Goal: Task Accomplishment & Management: Complete application form

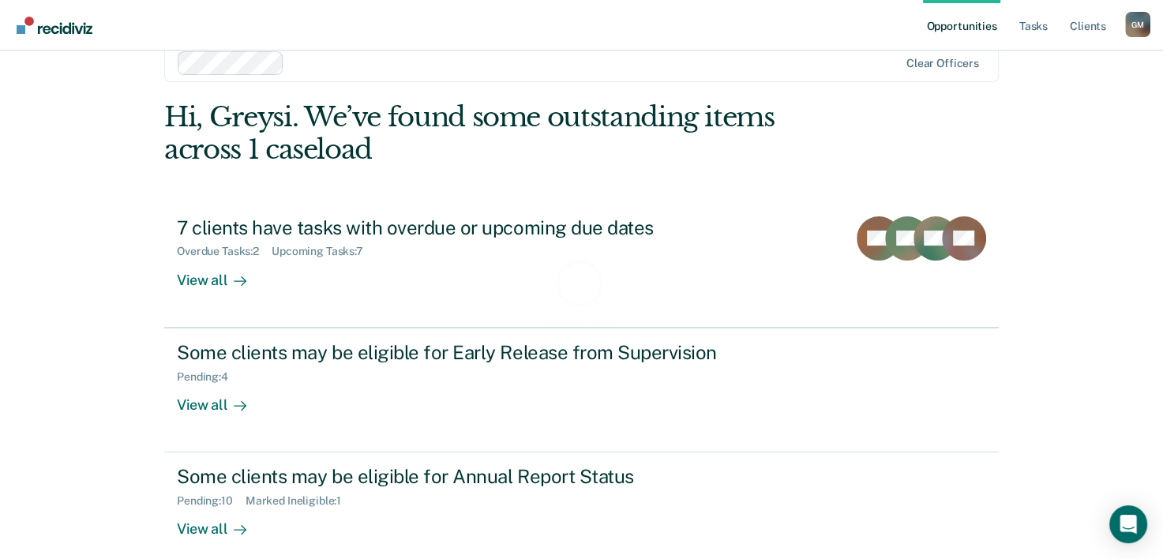
scroll to position [48, 0]
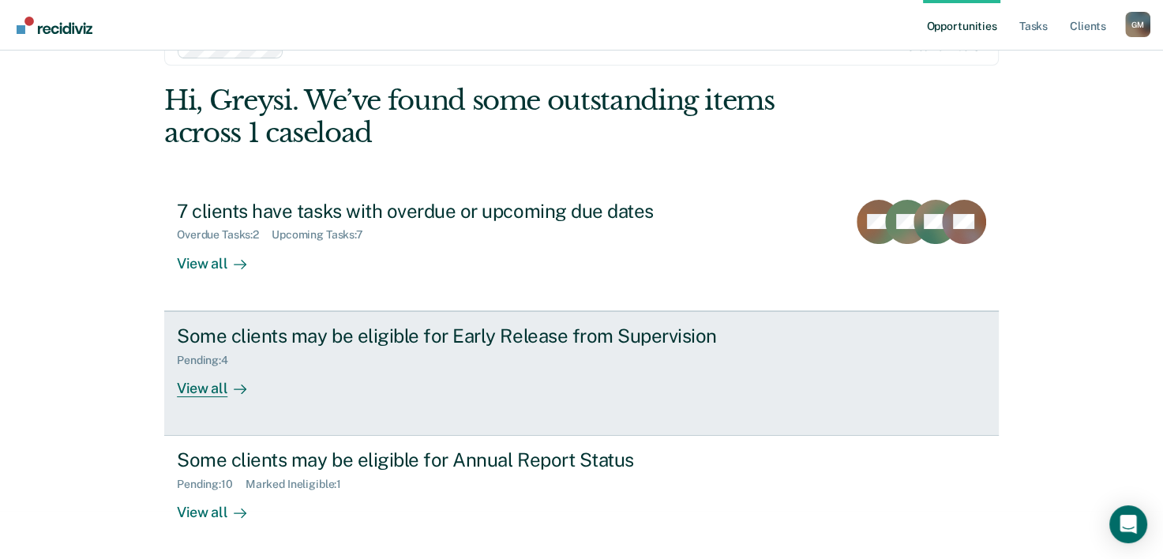
click at [201, 405] on link "Some clients may be eligible for Early Release from Supervision Pending : 4 Vie…" at bounding box center [581, 373] width 835 height 125
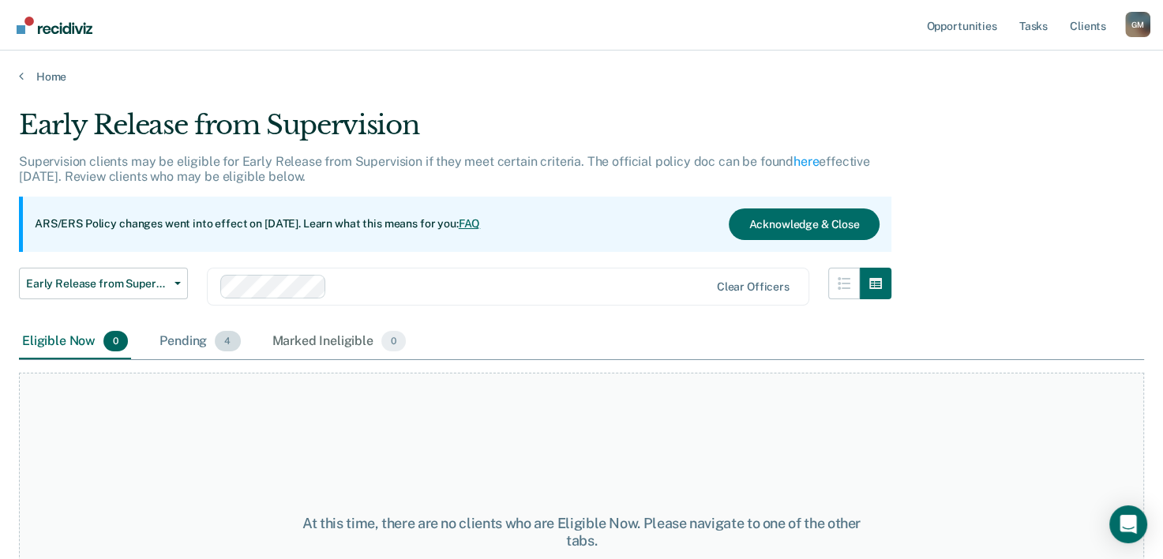
click at [190, 343] on div "Pending 4" at bounding box center [199, 342] width 87 height 35
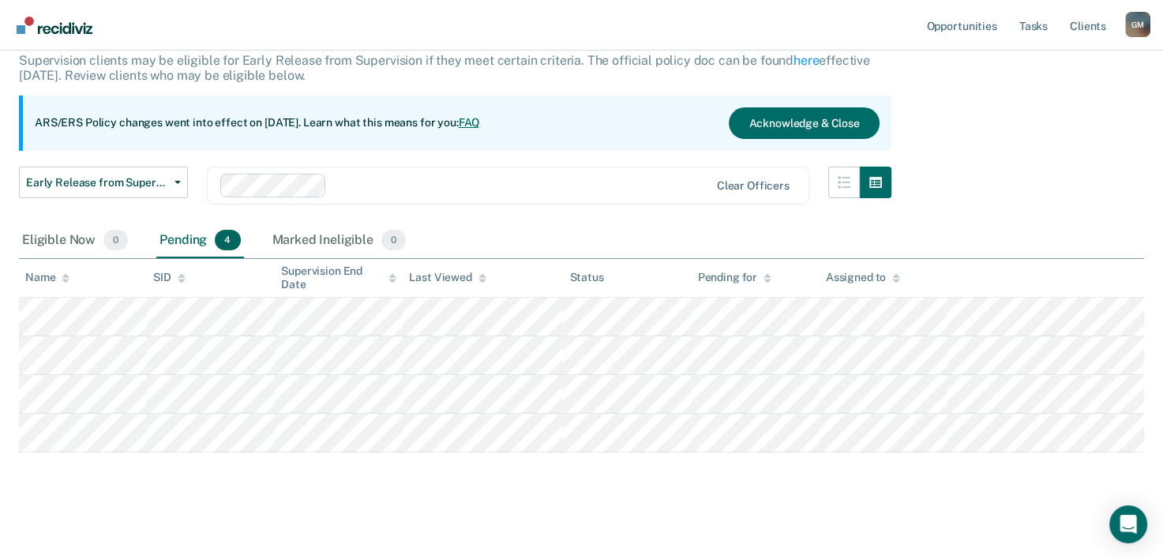
scroll to position [107, 0]
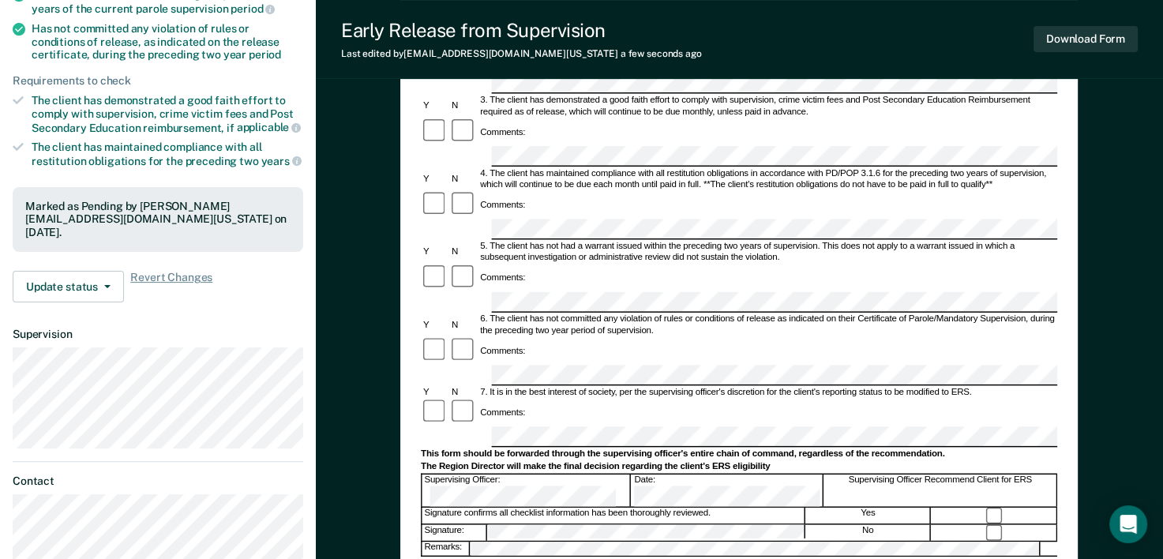
scroll to position [474, 0]
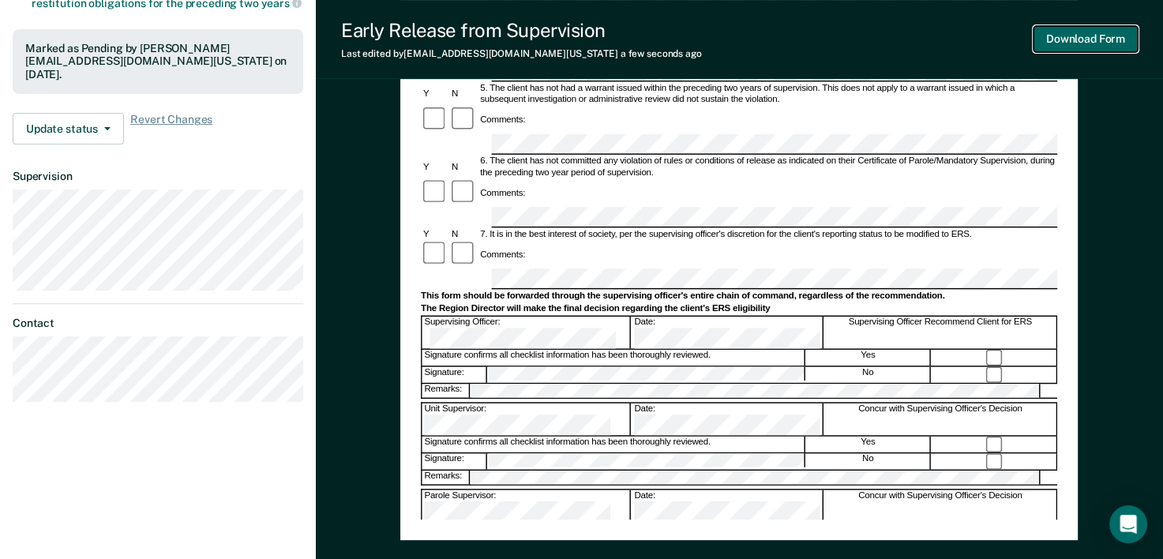
click at [1089, 36] on button "Download Form" at bounding box center [1086, 39] width 104 height 26
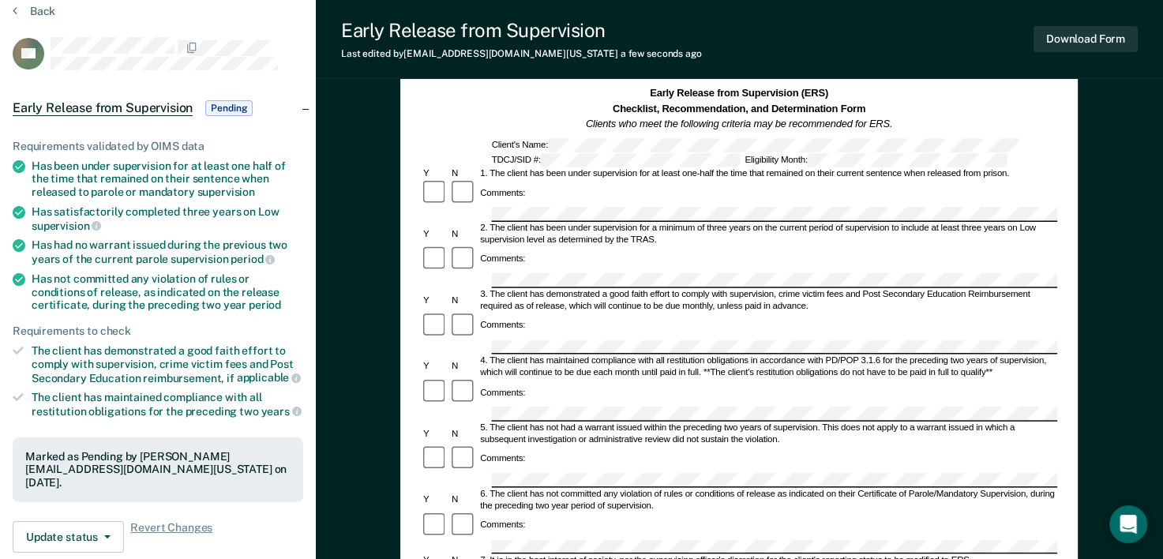
scroll to position [0, 0]
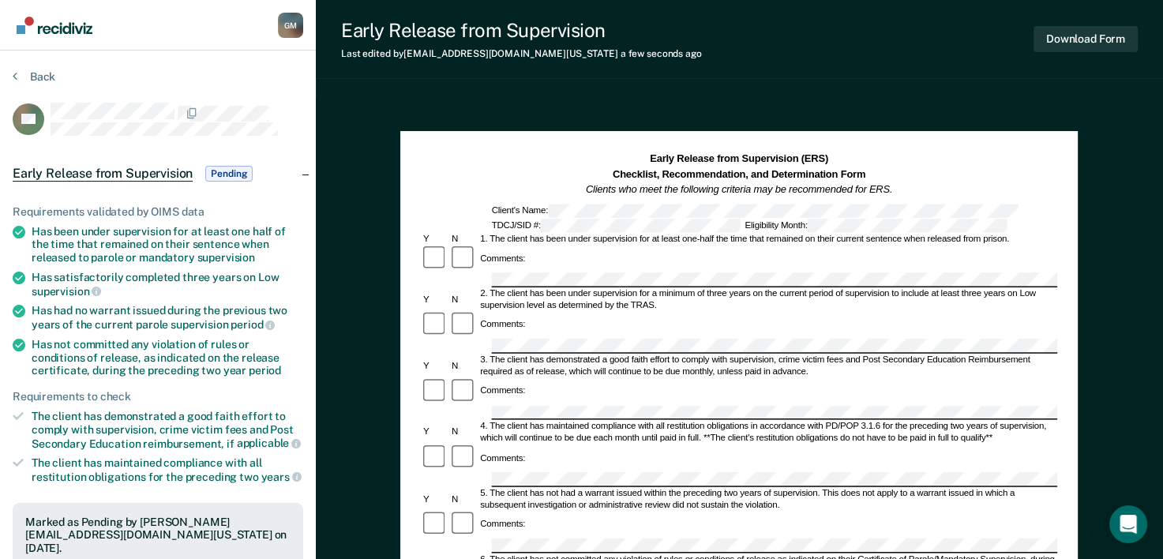
click at [0, 77] on html "Looks like you’re using Internet Explorer 11. For faster loading and a better e…" at bounding box center [581, 279] width 1163 height 559
click at [20, 74] on button "Back" at bounding box center [34, 76] width 43 height 14
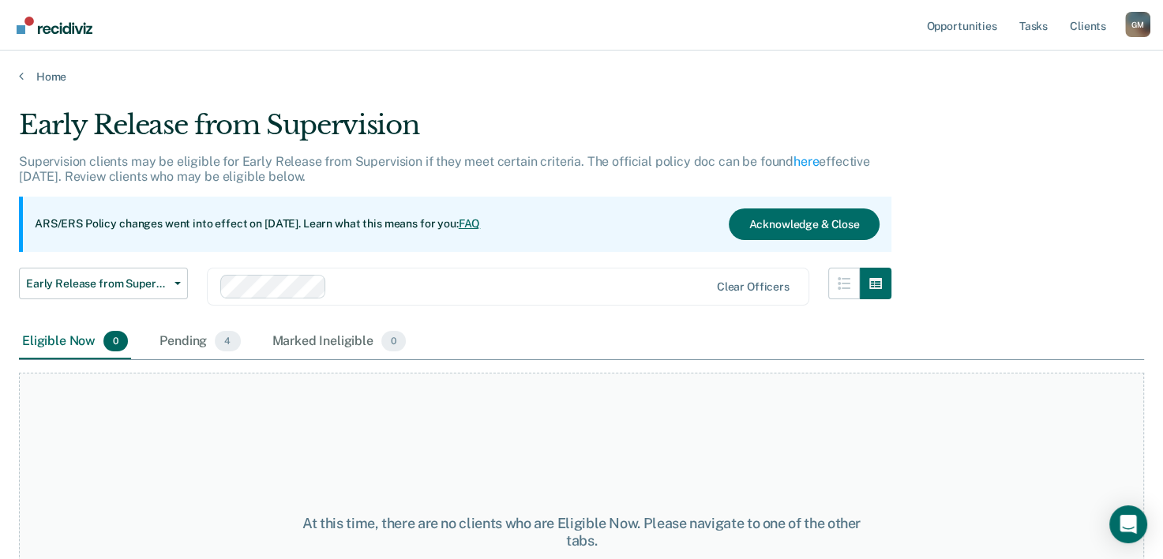
scroll to position [107, 0]
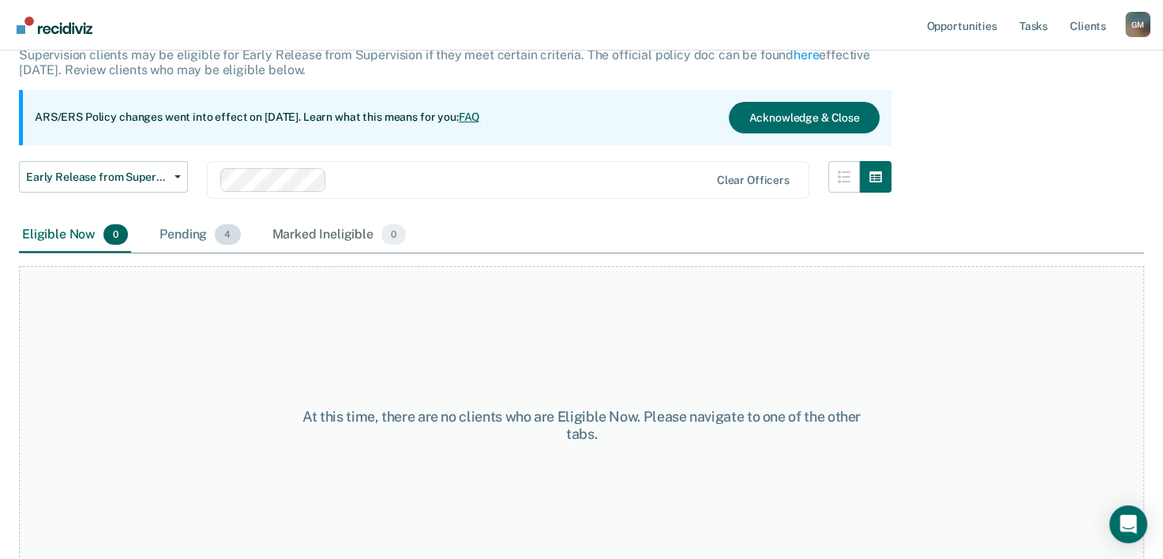
click at [202, 242] on div "Pending 4" at bounding box center [199, 235] width 87 height 35
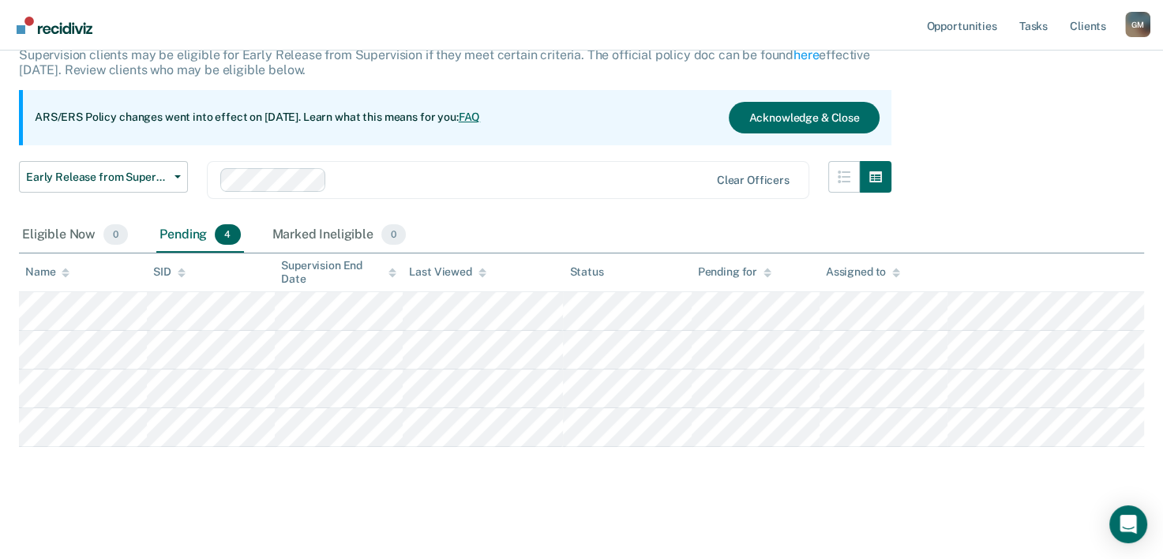
scroll to position [0, 0]
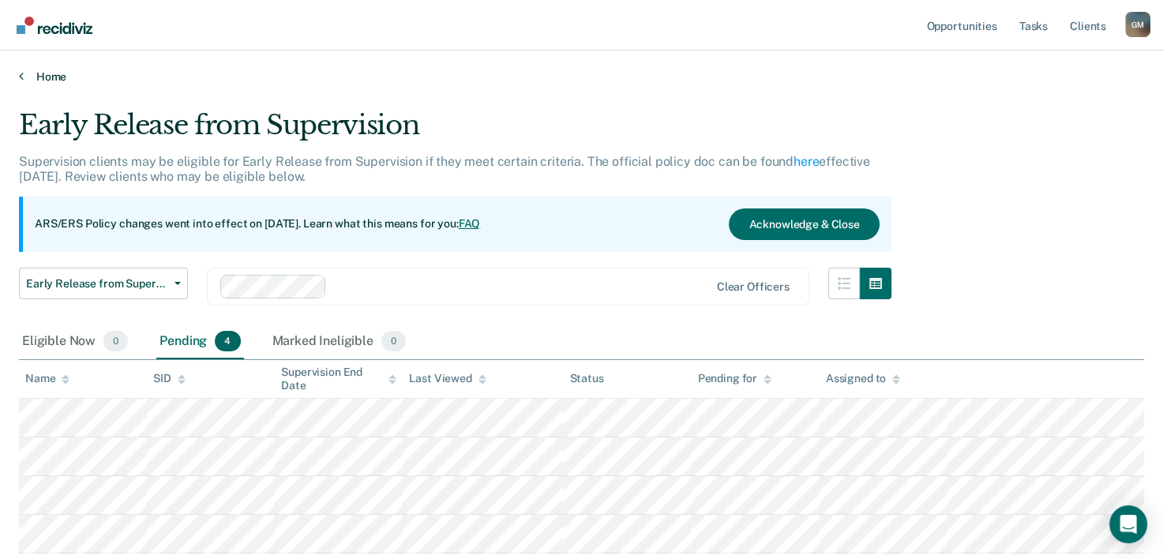
click at [43, 69] on link "Home" at bounding box center [581, 76] width 1125 height 14
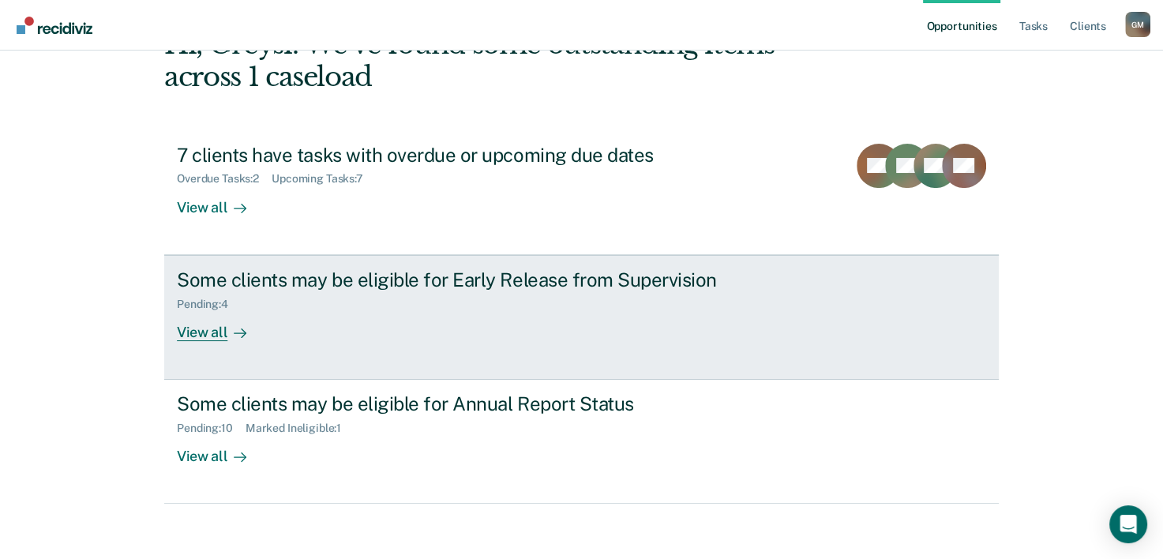
scroll to position [111, 0]
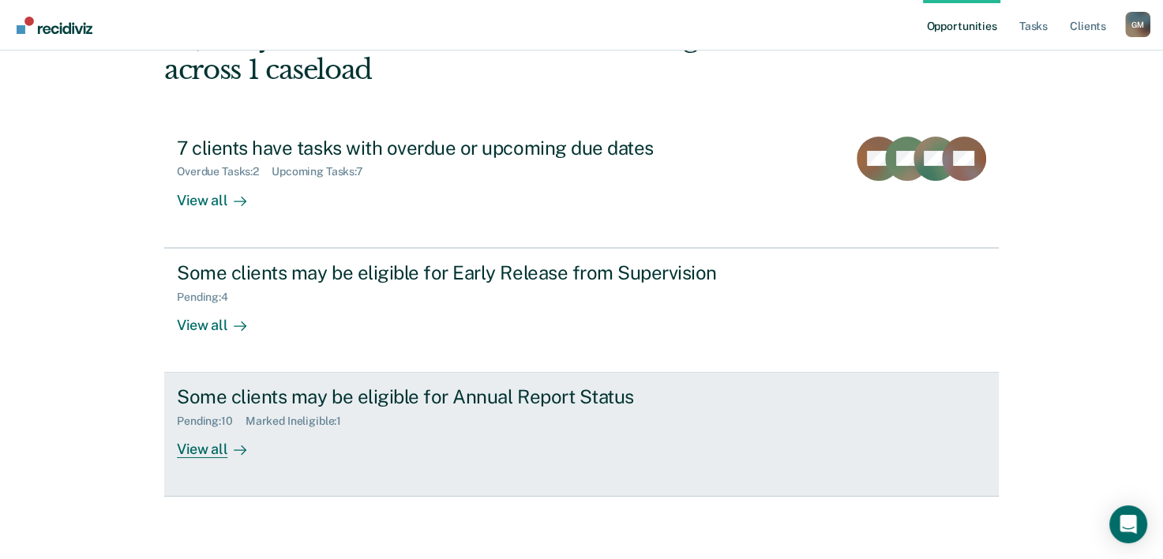
click at [355, 423] on div "Pending : 10 Marked Ineligible : 1" at bounding box center [454, 418] width 554 height 20
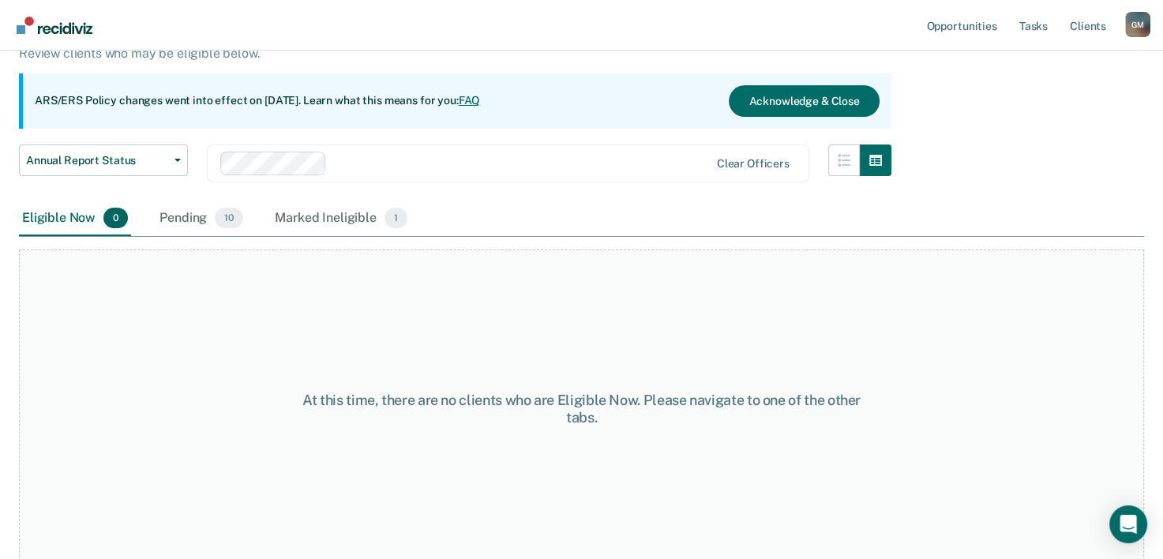
scroll to position [131, 0]
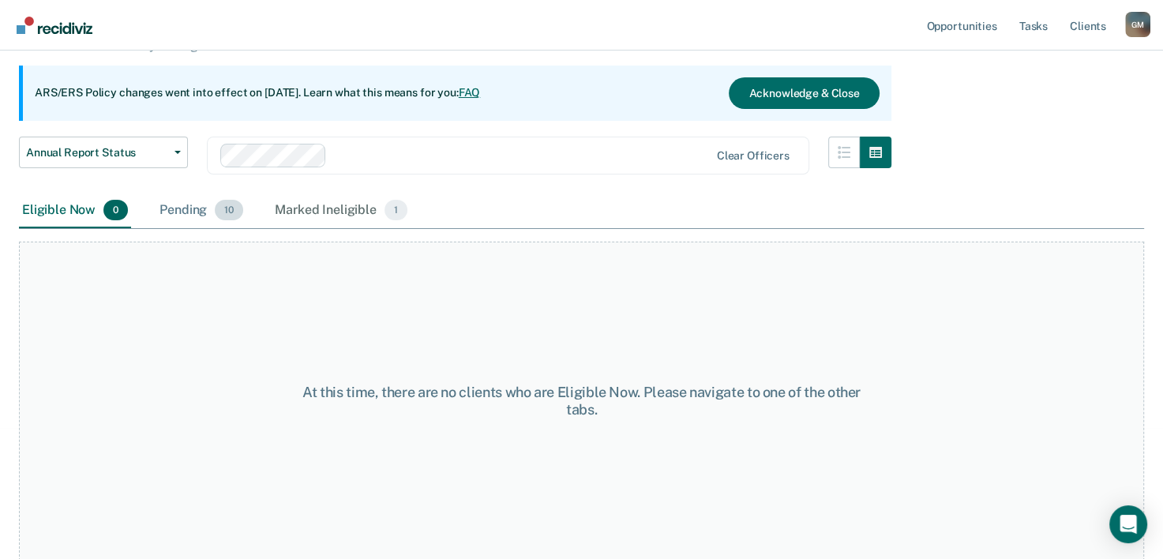
click at [193, 212] on div "Pending 10" at bounding box center [201, 210] width 90 height 35
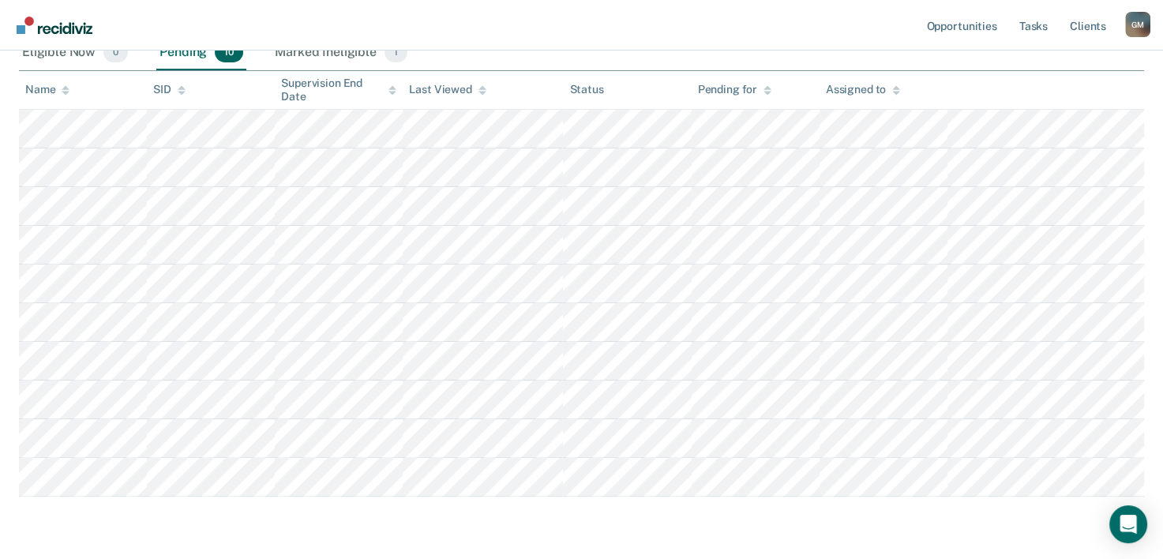
scroll to position [338, 0]
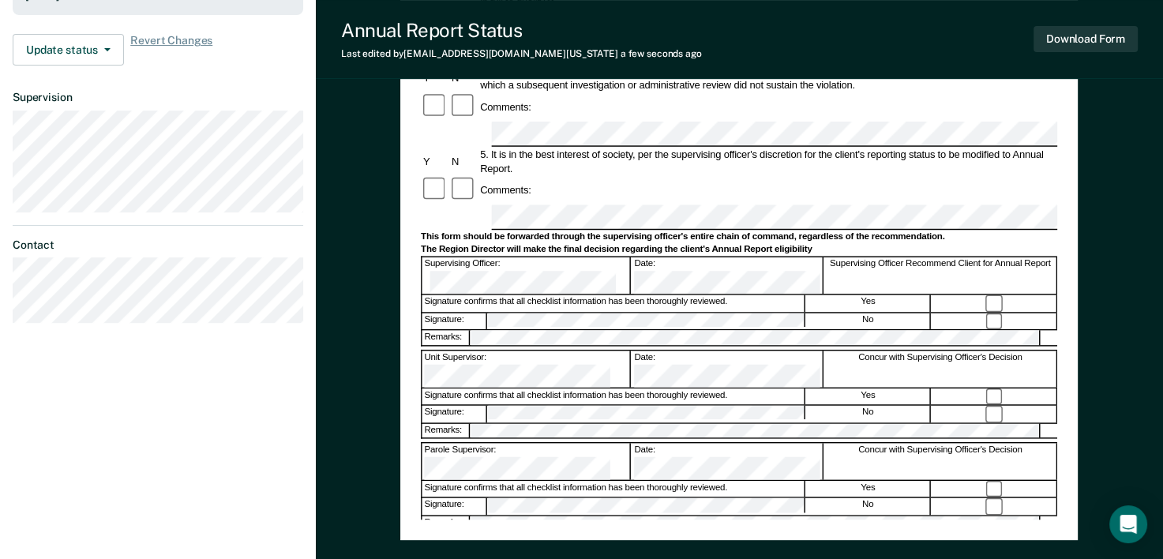
scroll to position [158, 0]
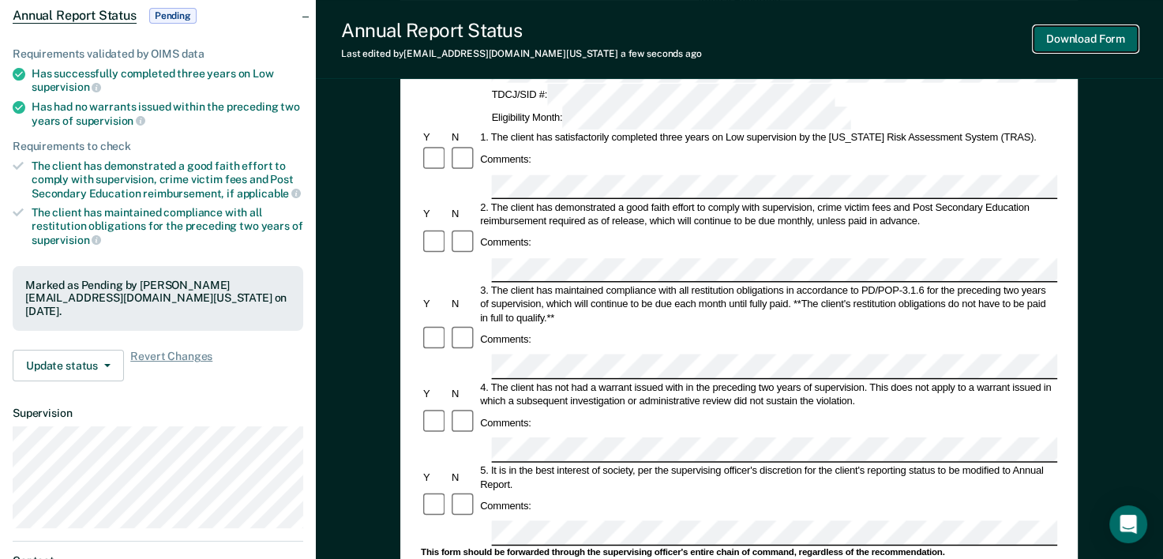
click at [1103, 40] on button "Download Form" at bounding box center [1086, 39] width 104 height 26
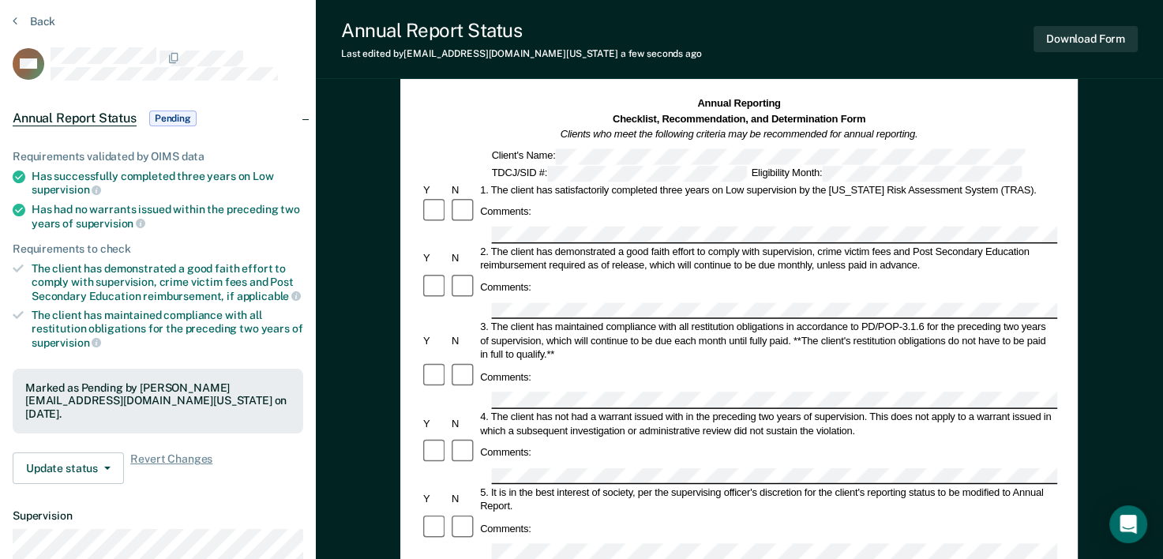
scroll to position [0, 0]
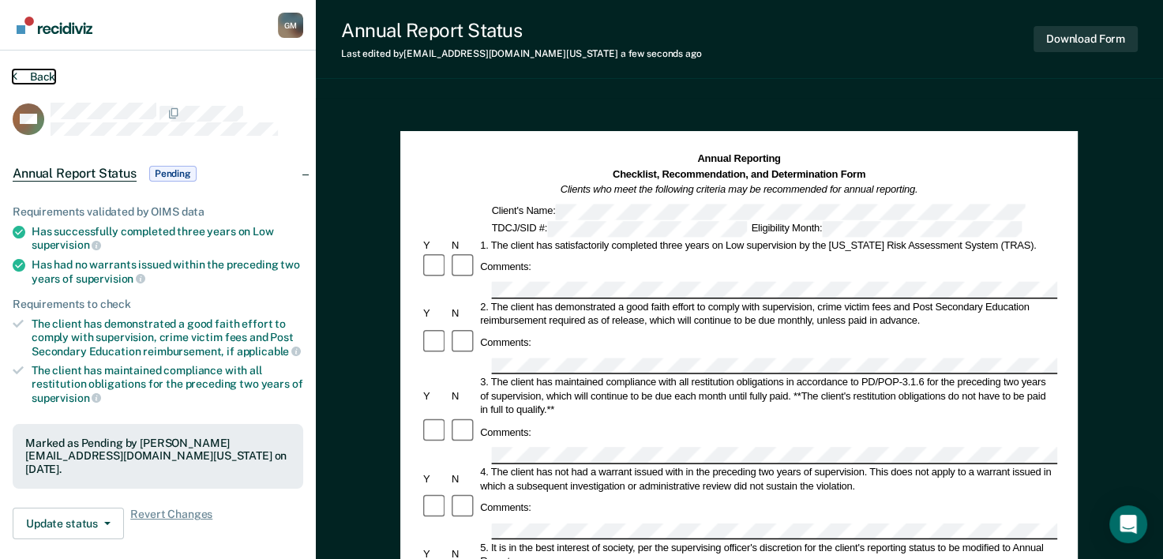
click at [39, 74] on button "Back" at bounding box center [34, 76] width 43 height 14
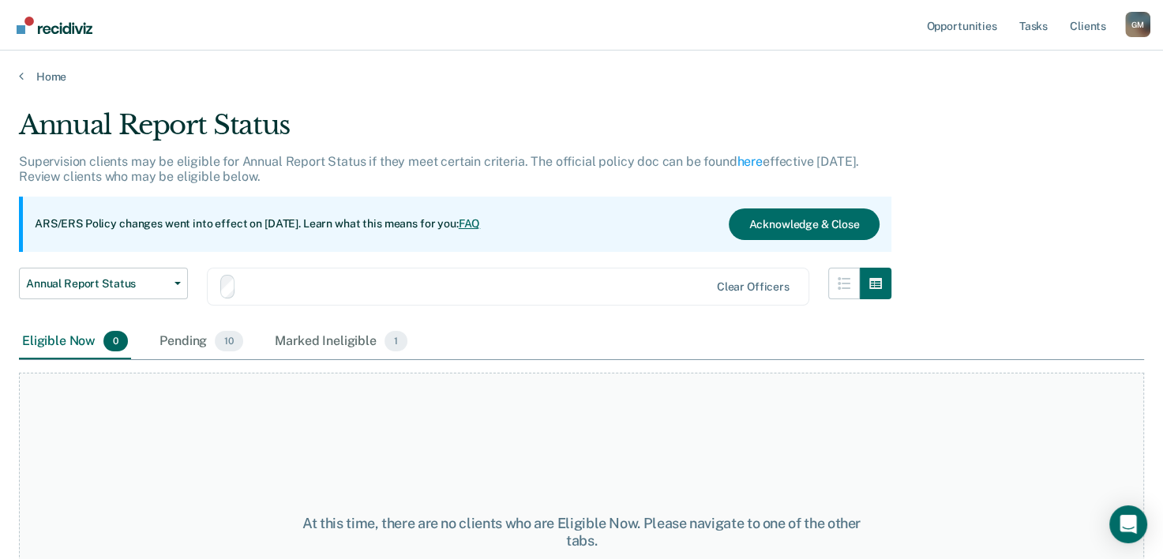
scroll to position [131, 0]
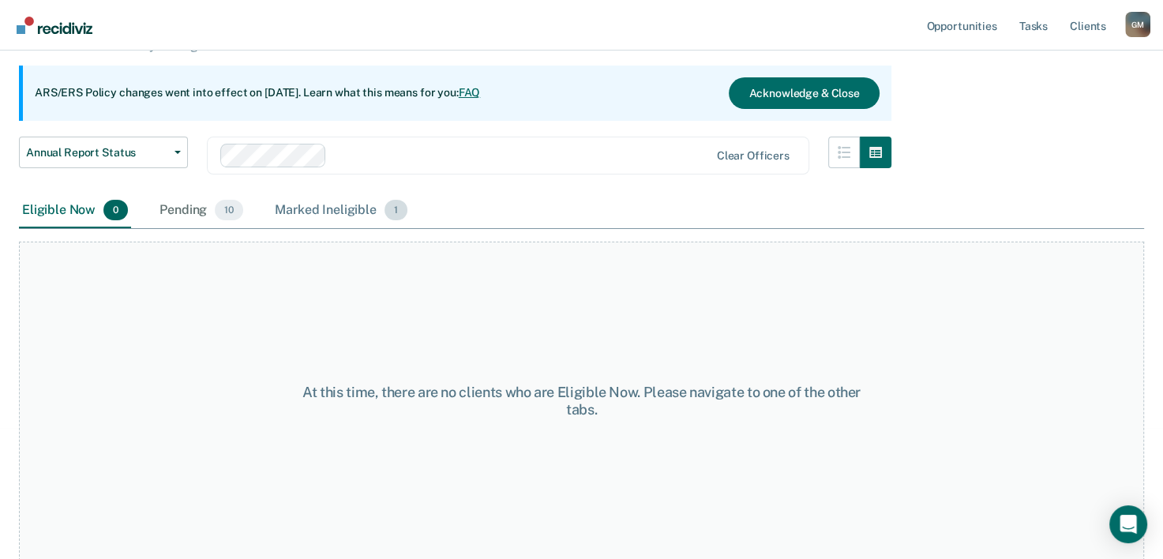
click at [284, 212] on div "Marked Ineligible 1" at bounding box center [341, 210] width 139 height 35
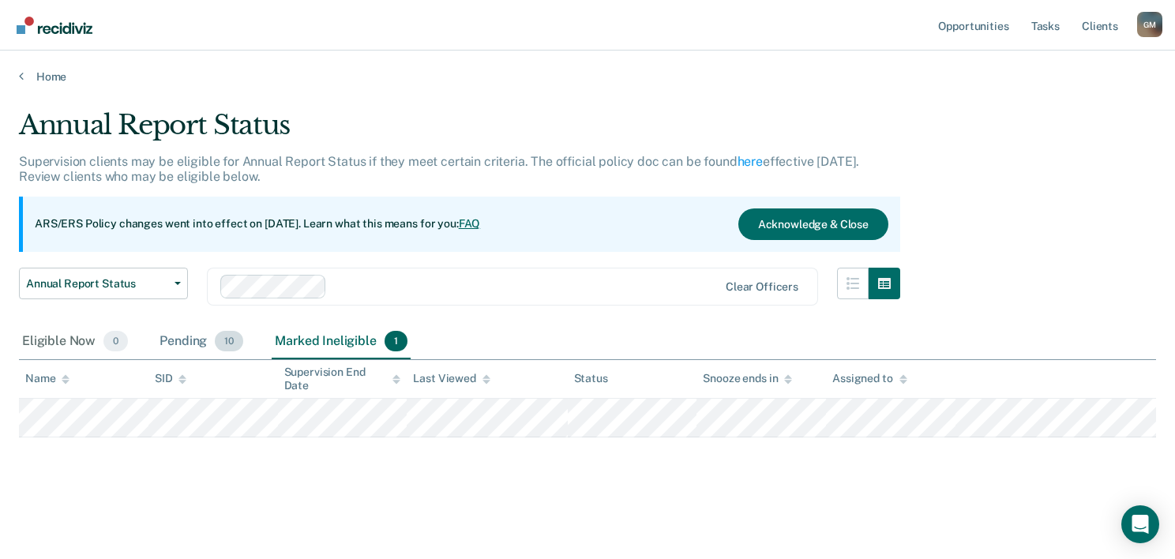
click at [205, 334] on div "Pending 10" at bounding box center [201, 342] width 90 height 35
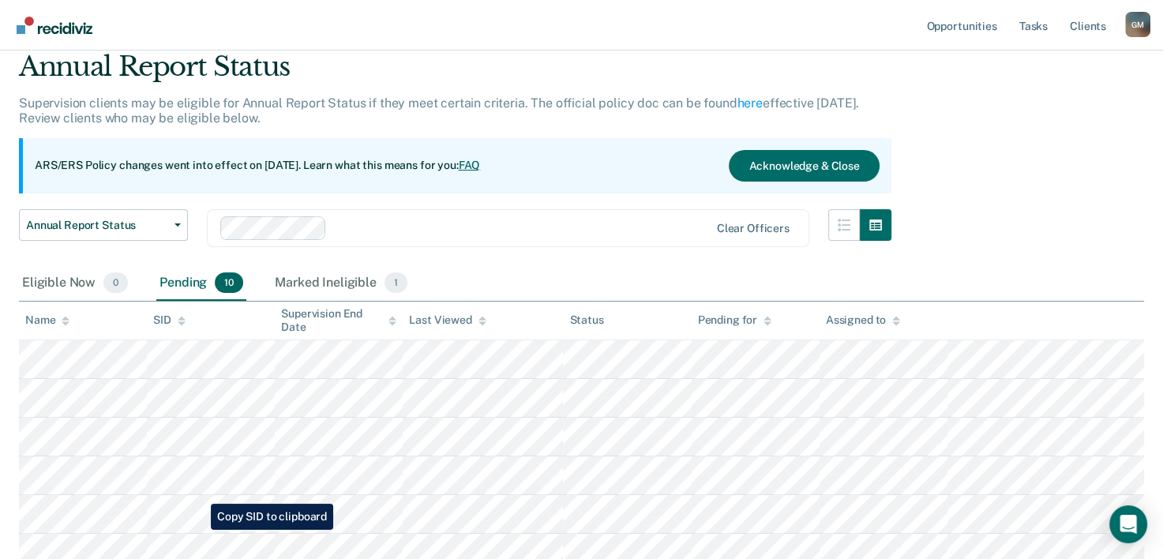
scroll to position [158, 0]
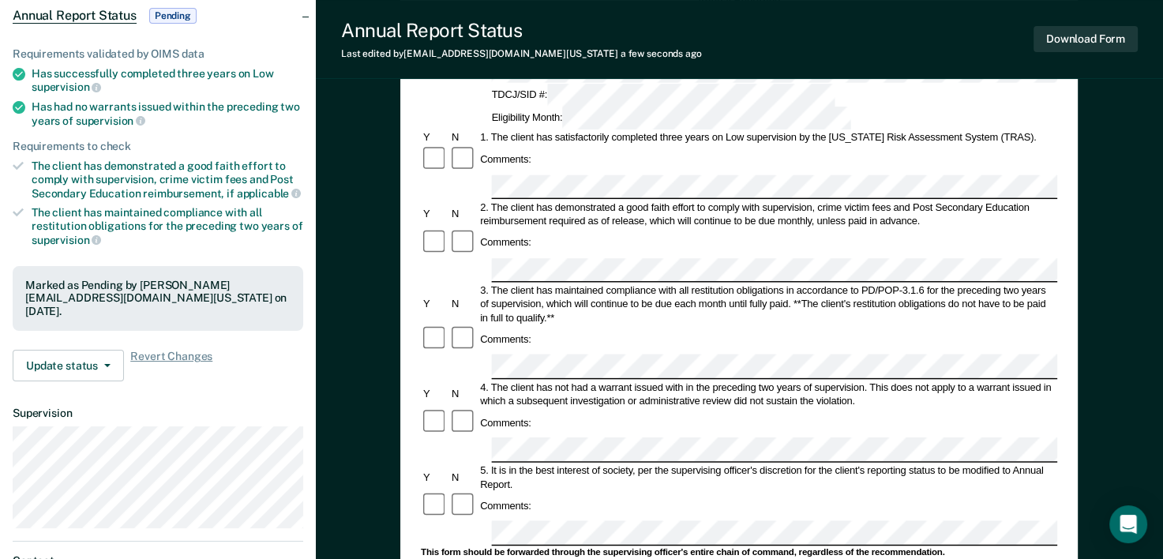
scroll to position [316, 0]
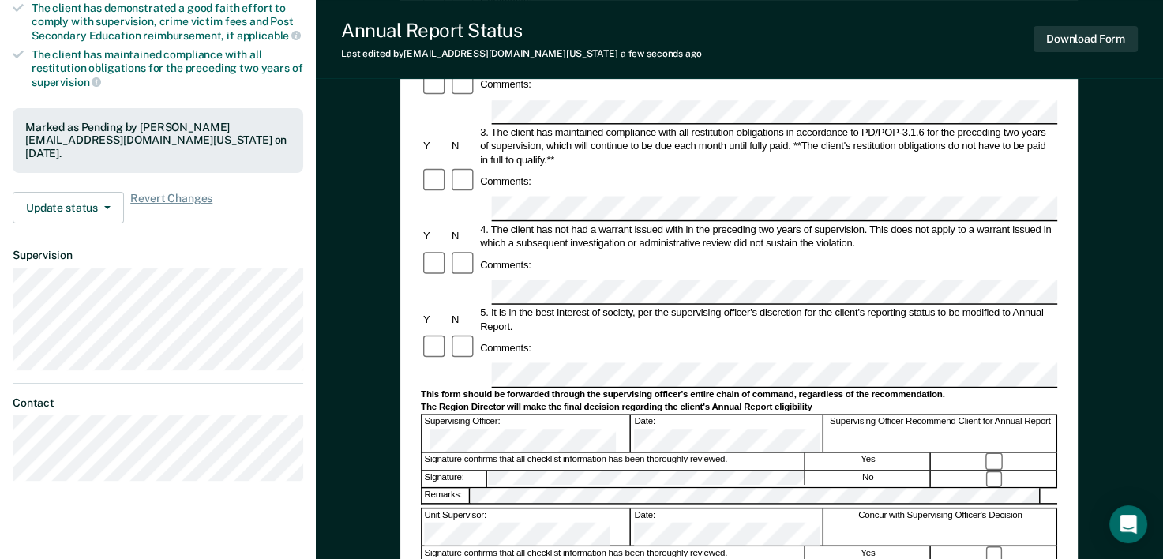
click at [534, 546] on div "Signature confirms that all checklist information has been thoroughly reviewed." at bounding box center [613, 554] width 383 height 17
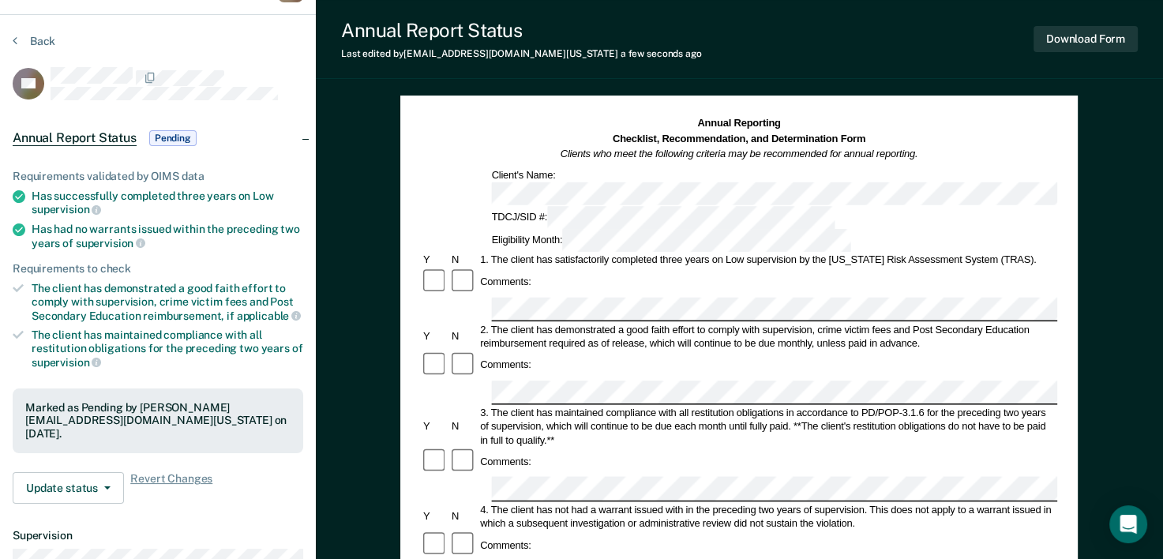
scroll to position [0, 0]
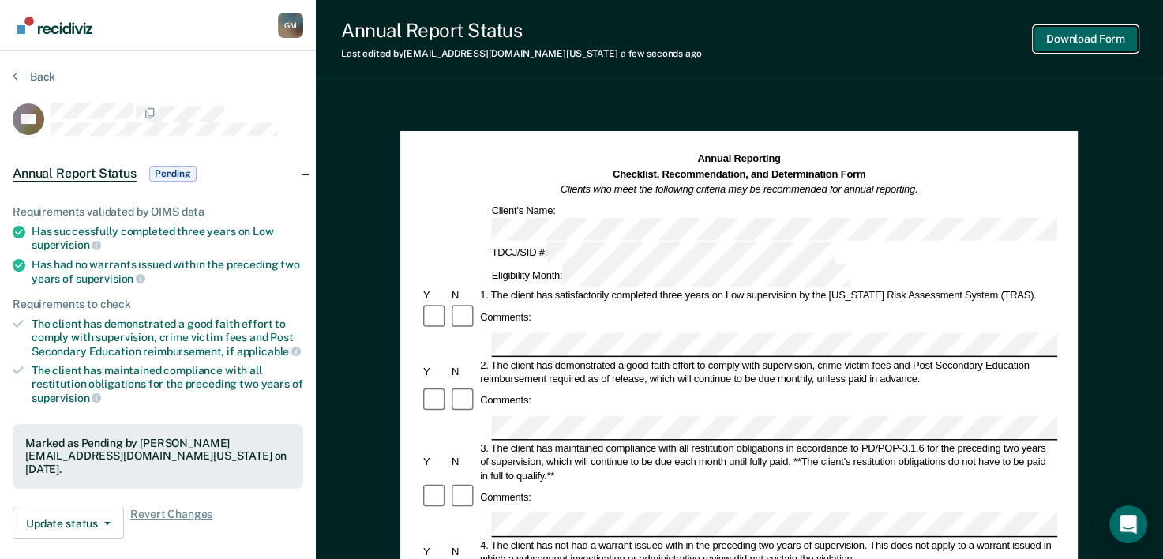
click at [1066, 35] on button "Download Form" at bounding box center [1086, 39] width 104 height 26
